Goal: Complete application form

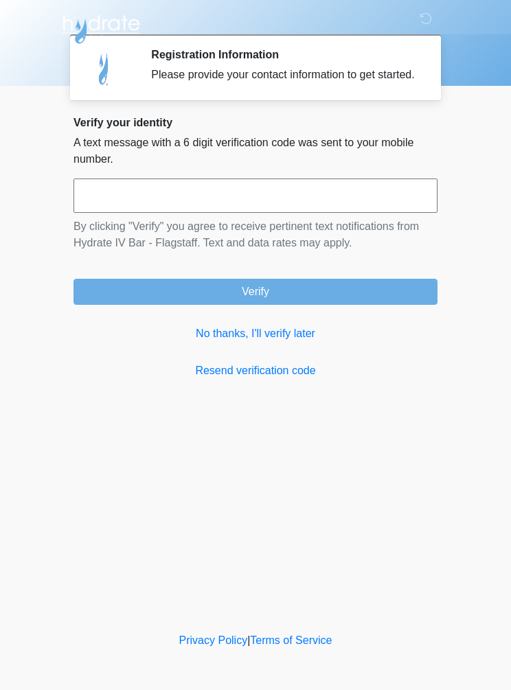
click at [266, 342] on link "No thanks, I'll verify later" at bounding box center [255, 333] width 364 height 16
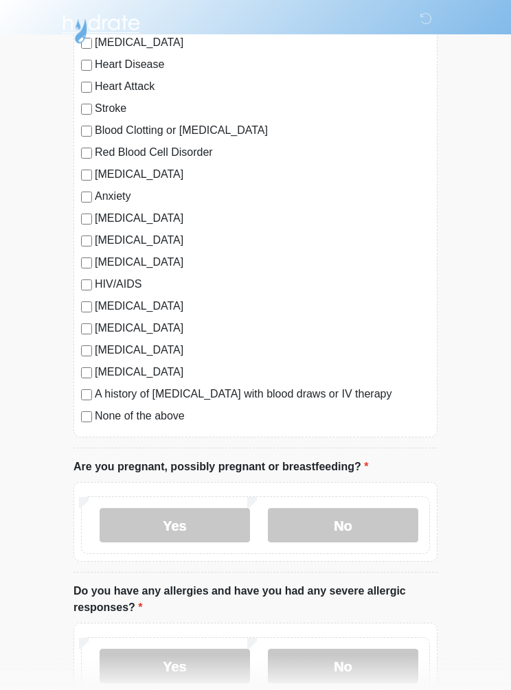
scroll to position [142, 0]
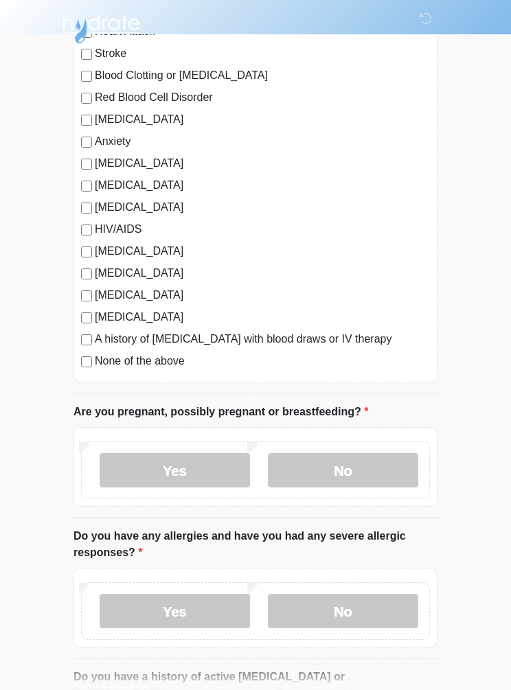
click at [381, 473] on label "No" at bounding box center [343, 471] width 150 height 34
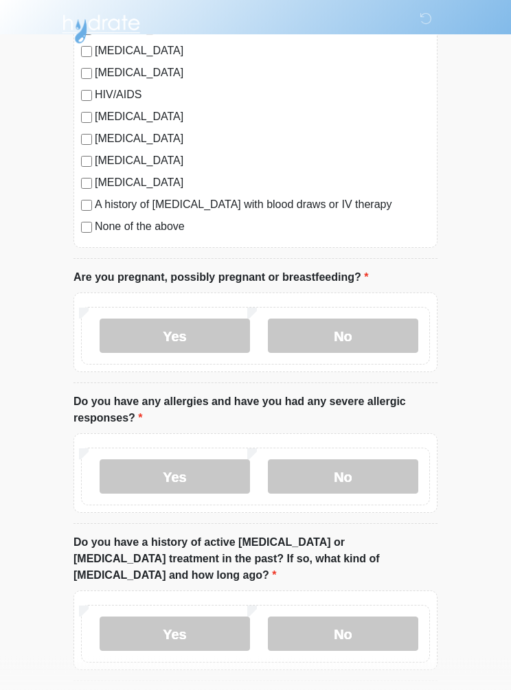
scroll to position [331, 0]
click at [376, 469] on label "No" at bounding box center [343, 476] width 150 height 34
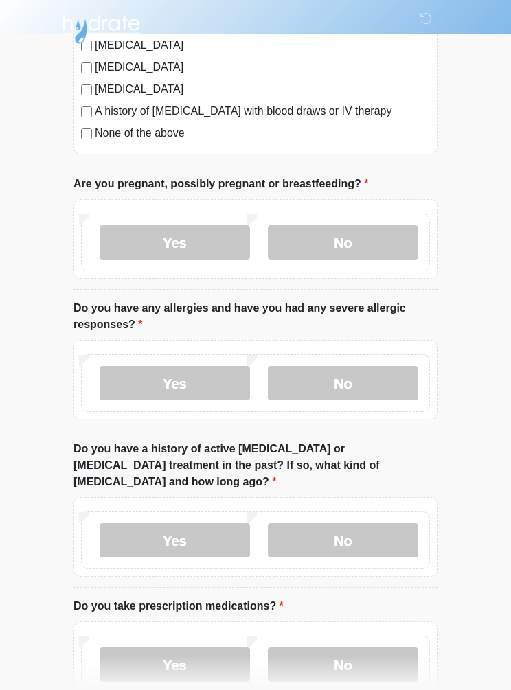
click at [373, 523] on label "No" at bounding box center [343, 540] width 150 height 34
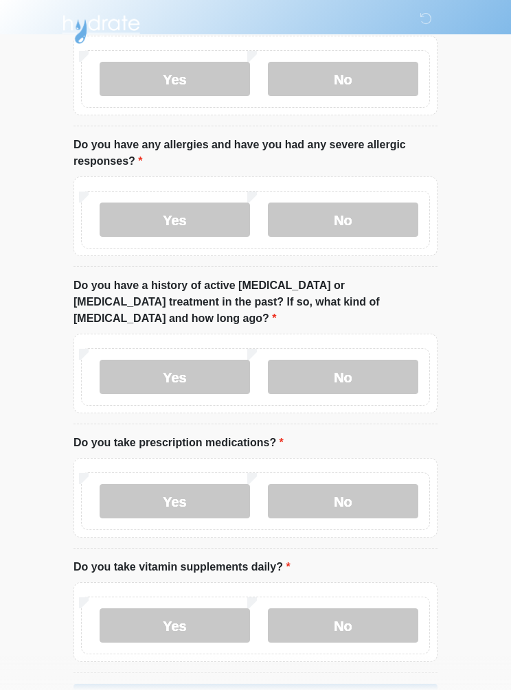
click at [382, 484] on label "No" at bounding box center [343, 501] width 150 height 34
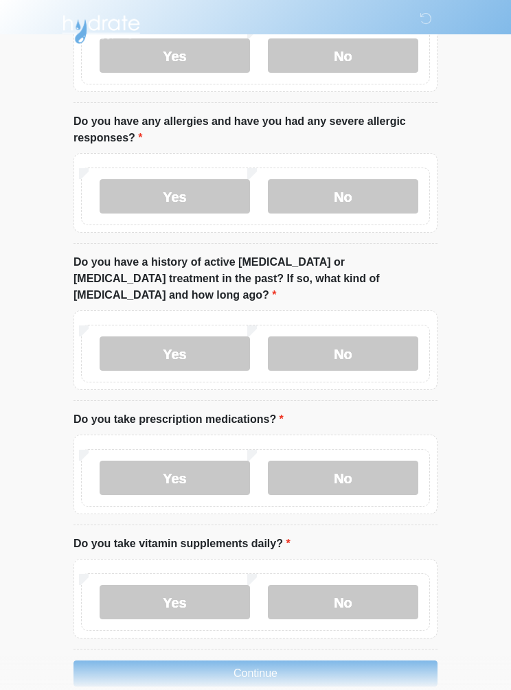
scroll to position [607, 0]
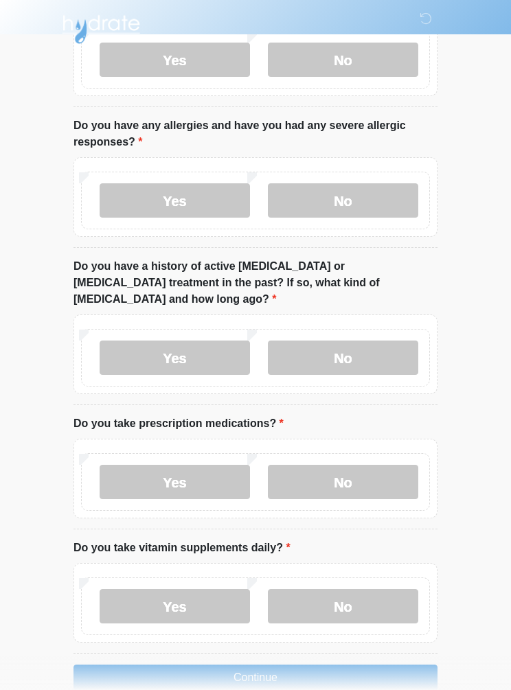
click at [379, 594] on label "No" at bounding box center [343, 606] width 150 height 34
click at [364, 664] on button "Continue" at bounding box center [255, 677] width 364 height 26
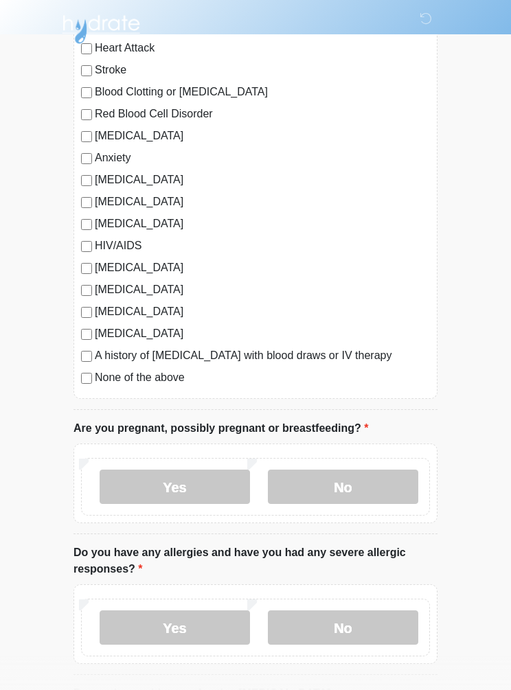
scroll to position [0, 0]
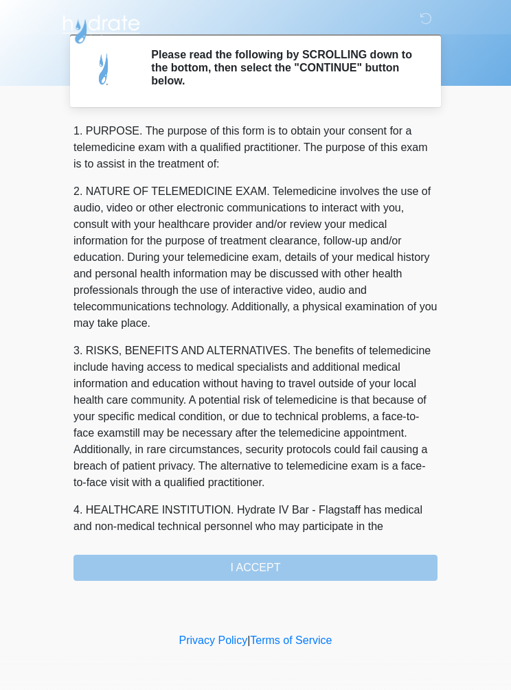
click at [349, 563] on div "1. PURPOSE. The purpose of this form is to obtain your consent for a telemedici…" at bounding box center [255, 352] width 364 height 458
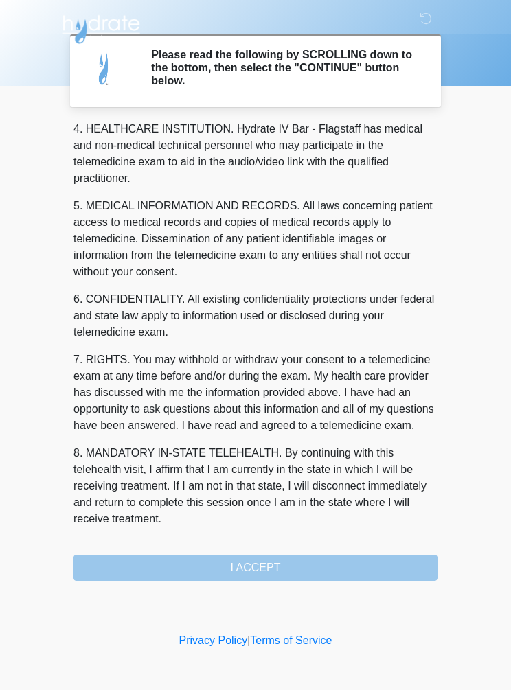
click at [342, 565] on div "1. PURPOSE. The purpose of this form is to obtain your consent for a telemedici…" at bounding box center [255, 352] width 364 height 458
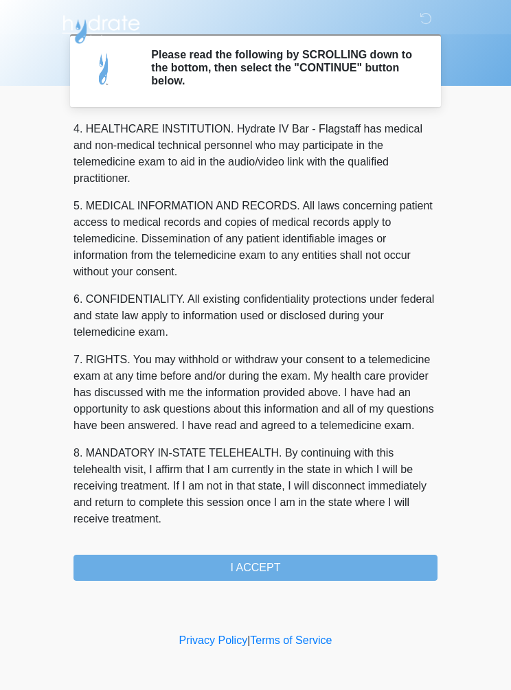
scroll to position [397, 0]
click at [345, 557] on button "I ACCEPT" at bounding box center [255, 567] width 364 height 26
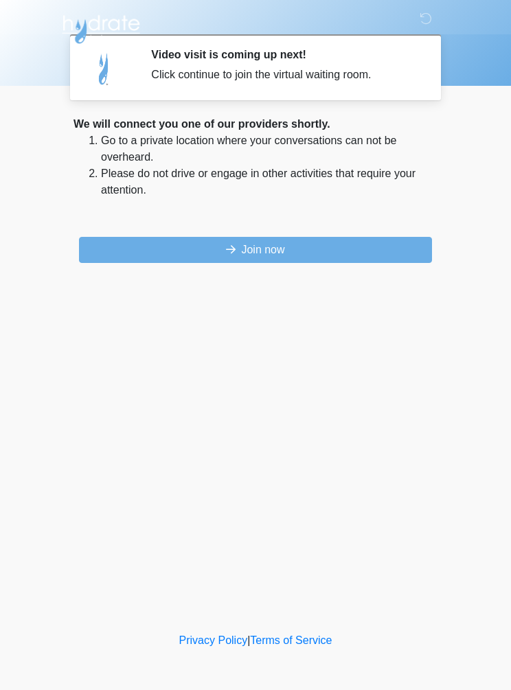
click at [339, 248] on button "Join now" at bounding box center [255, 250] width 353 height 26
